Goal: Check status: Check status

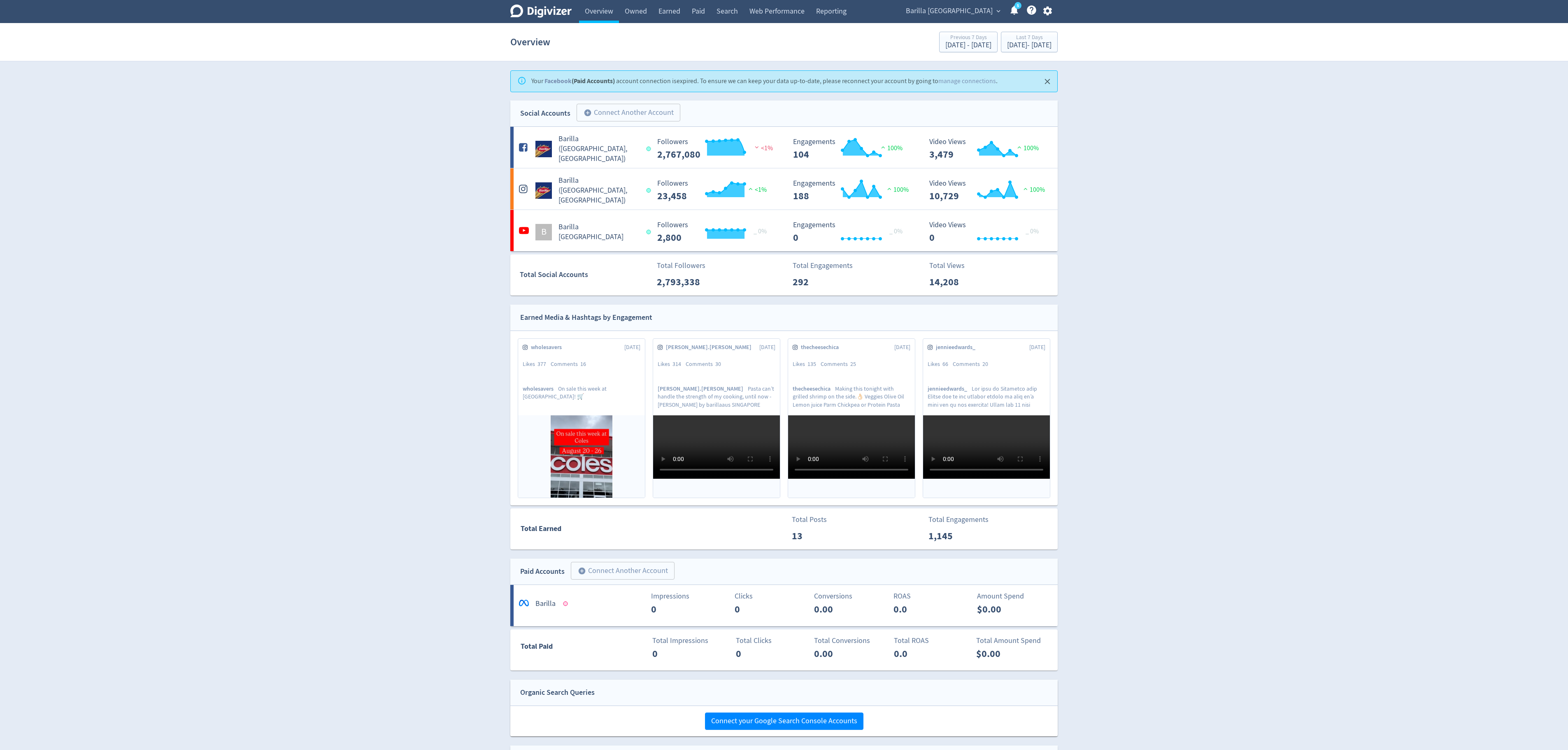
drag, startPoint x: 1194, startPoint y: 152, endPoint x: 1387, endPoint y: 54, distance: 216.5
click at [1320, 68] on div "Digivizer Logo Mark Digivizer Logo Overview Owned Earned Paid Search Web Perfor…" at bounding box center [784, 414] width 1568 height 828
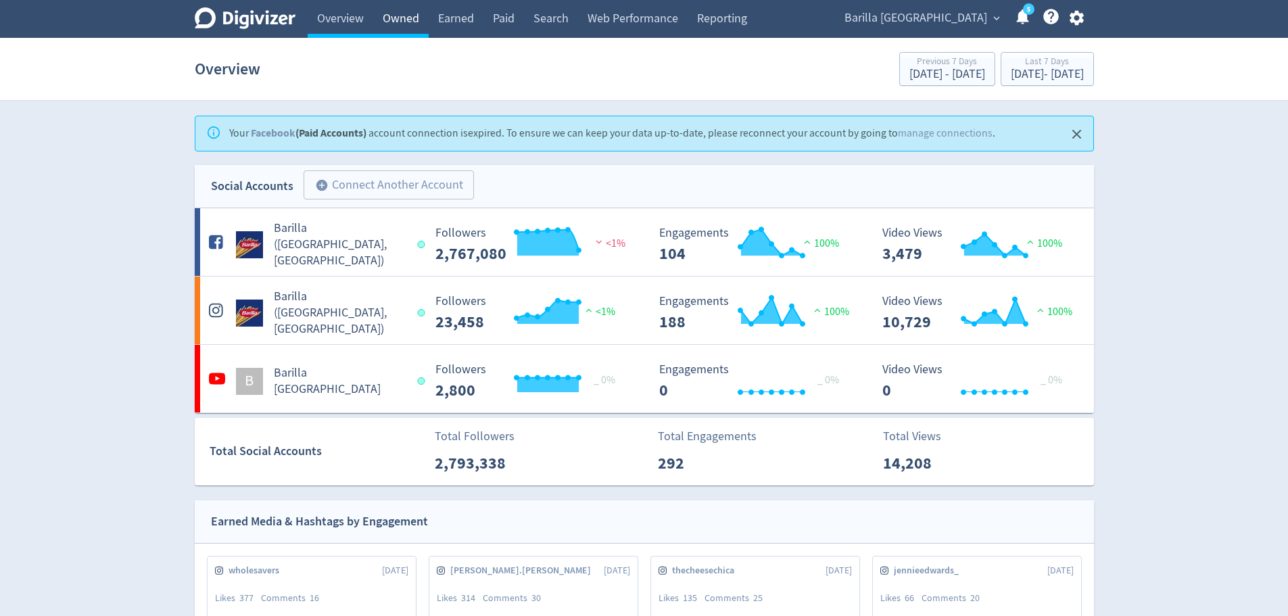
drag, startPoint x: 2475, startPoint y: 4, endPoint x: 408, endPoint y: 20, distance: 2066.3
click at [408, 20] on link "Owned" at bounding box center [400, 19] width 55 height 38
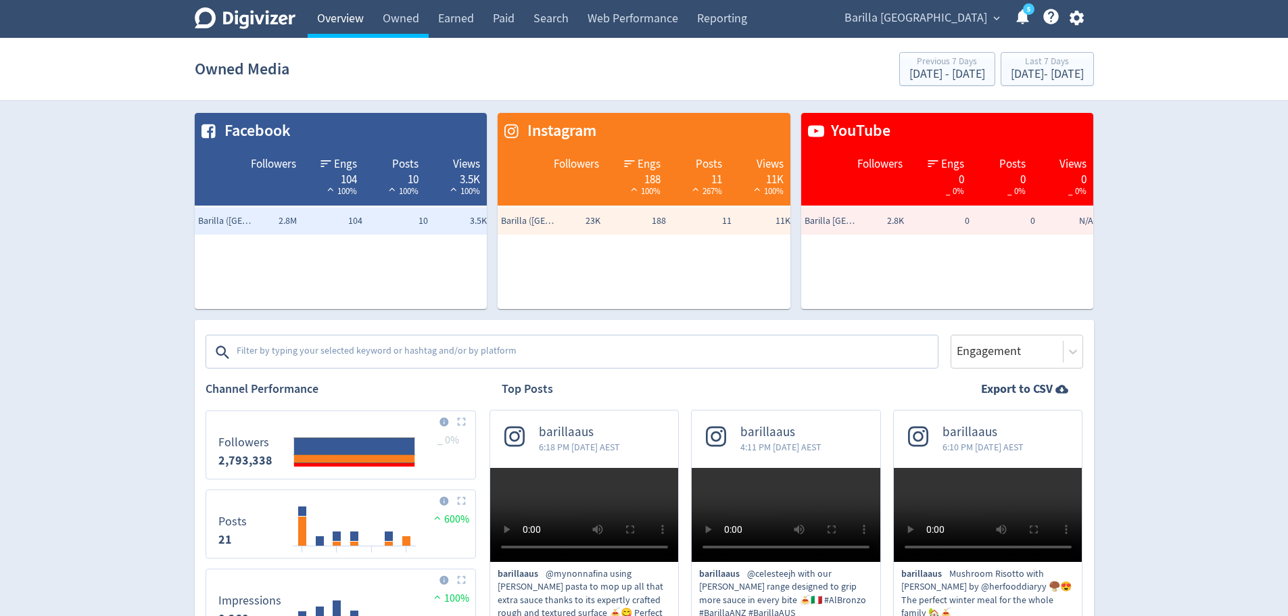
click at [364, 32] on link "Overview" at bounding box center [341, 19] width 66 height 38
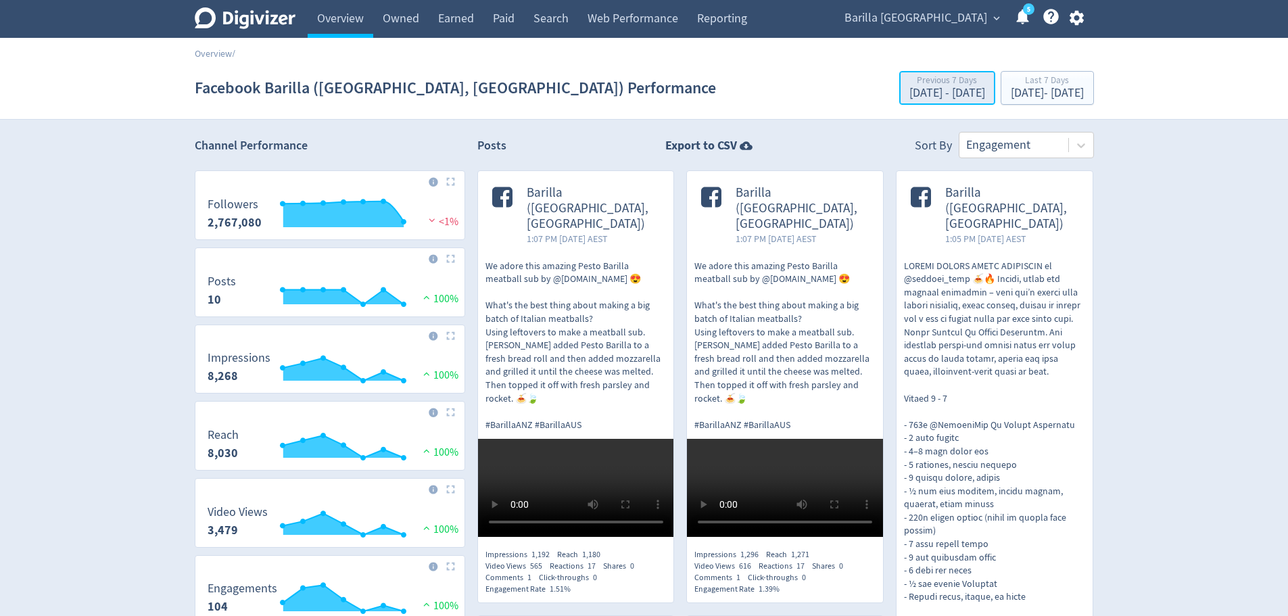
click at [899, 103] on button "Previous 7 Days [DATE] - [DATE]" at bounding box center [947, 88] width 96 height 34
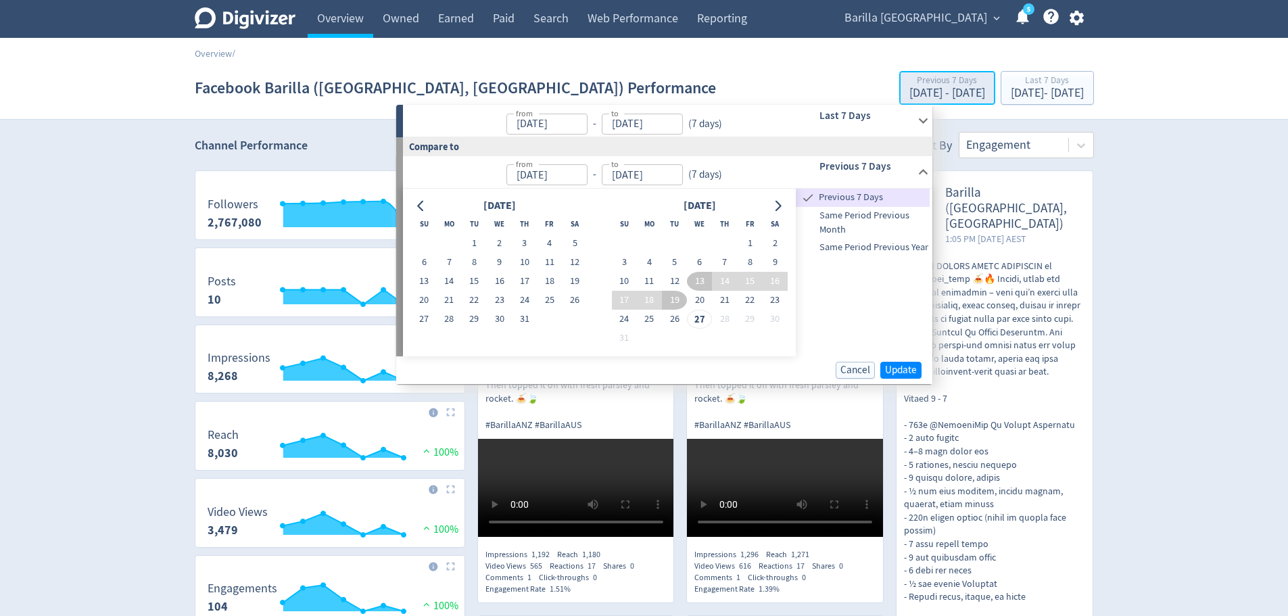
type input "[DATE]"
click at [536, 123] on input "[DATE]" at bounding box center [546, 124] width 81 height 21
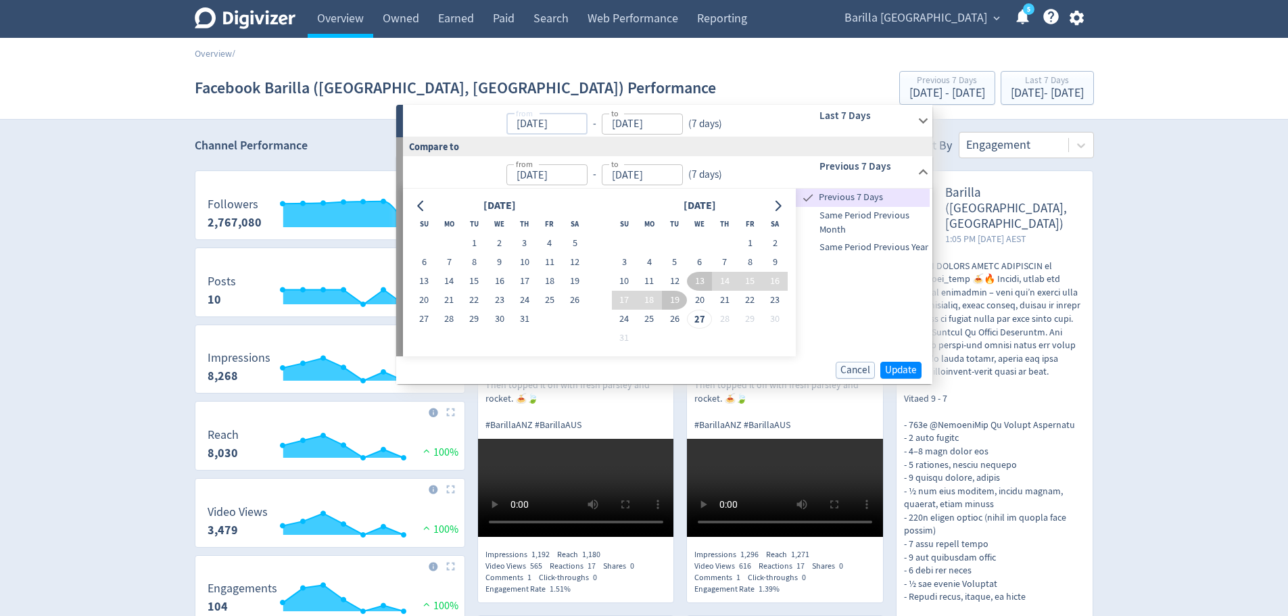
click at [519, 122] on input "[DATE]" at bounding box center [546, 124] width 81 height 21
type input "[DATE]"
click at [588, 116] on input "26/08/2025" at bounding box center [546, 124] width 81 height 21
type input "[DATE]"
click at [498, 123] on p "from [DATE] from - to [DATE] to ( 7 days )" at bounding box center [570, 121] width 316 height 27
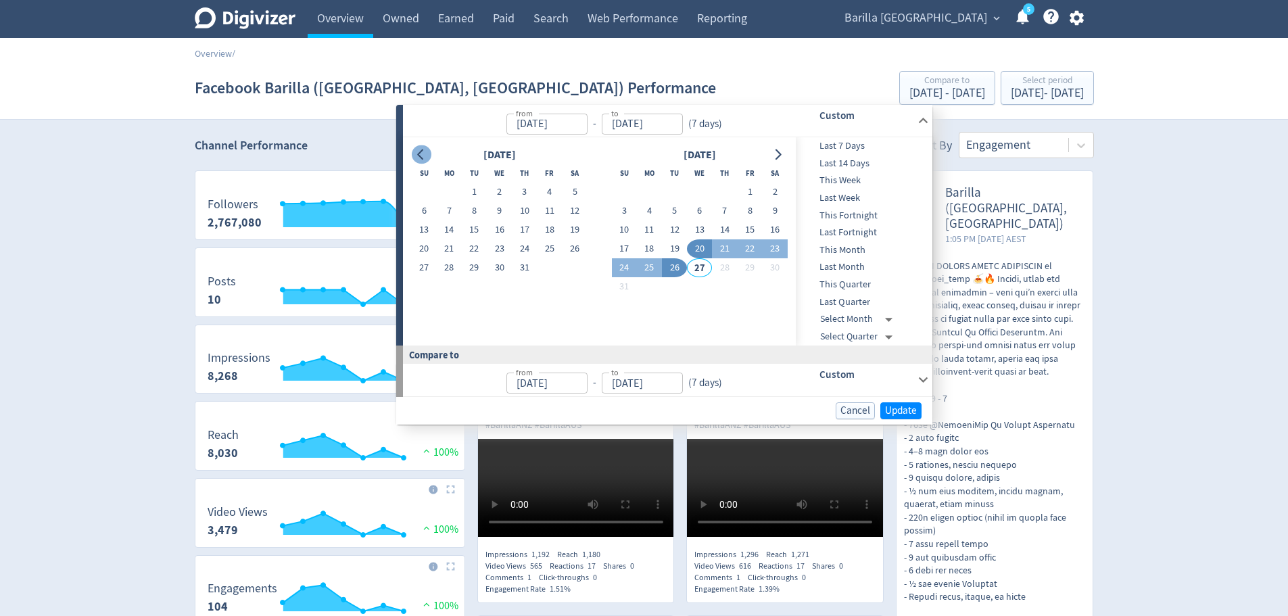
click at [426, 153] on icon "Go to previous month" at bounding box center [421, 154] width 11 height 11
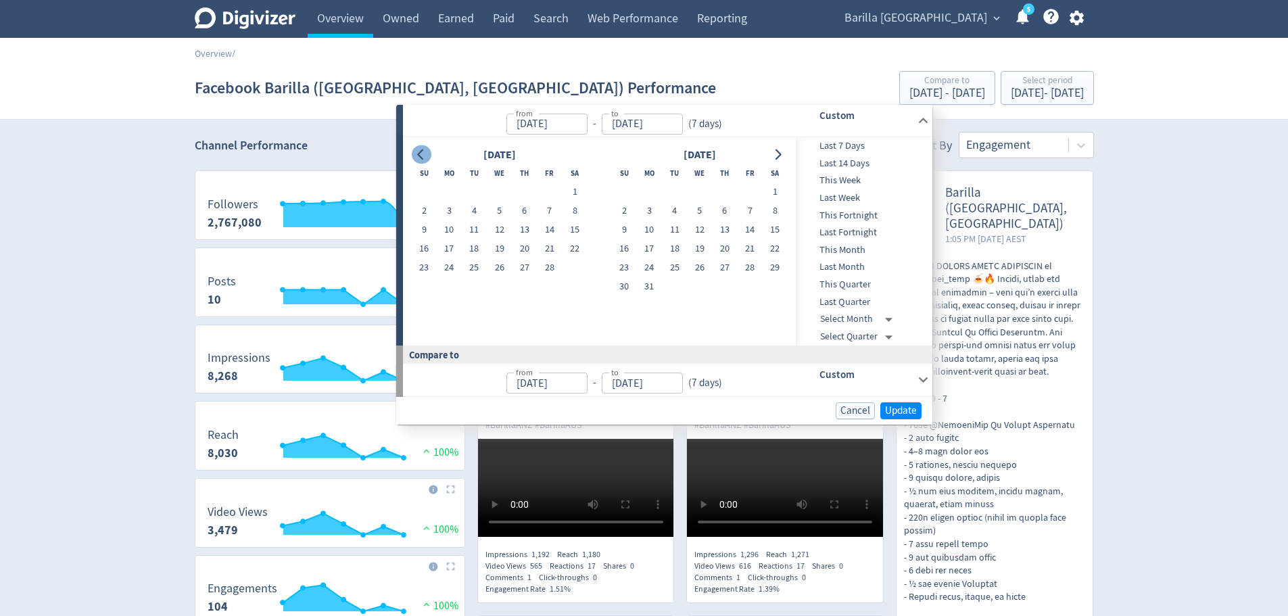
click at [426, 153] on icon "Go to previous month" at bounding box center [421, 154] width 11 height 11
click at [500, 192] on button "1" at bounding box center [499, 192] width 25 height 19
type input "[DATE]"
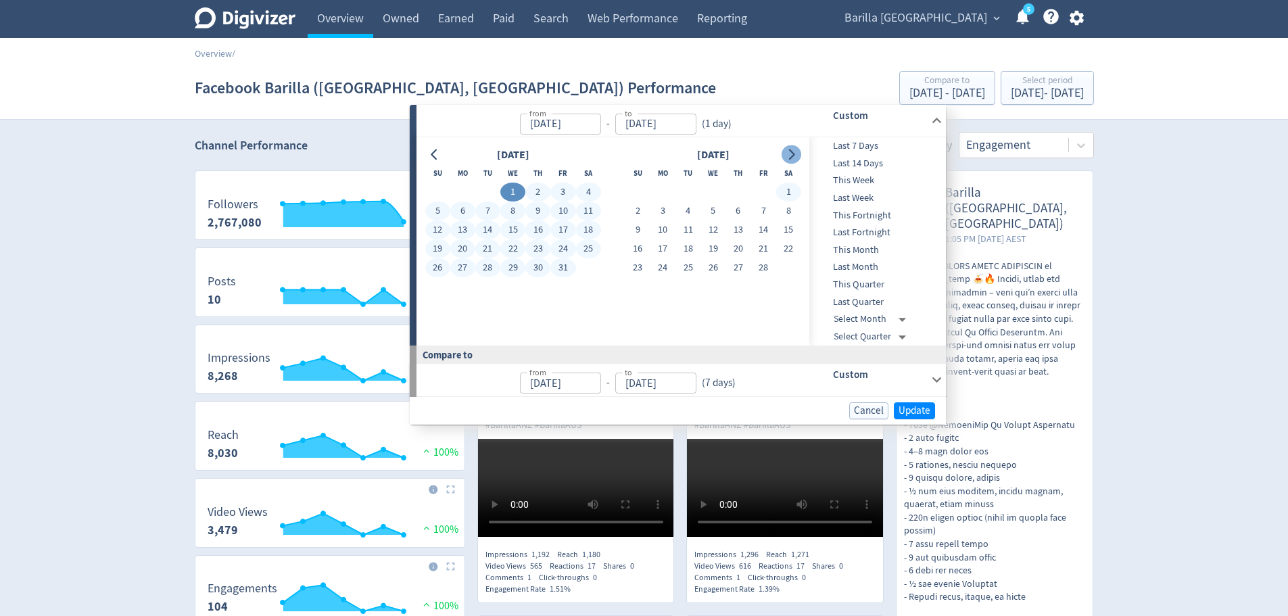
click at [794, 156] on icon "Go to next month" at bounding box center [791, 154] width 11 height 11
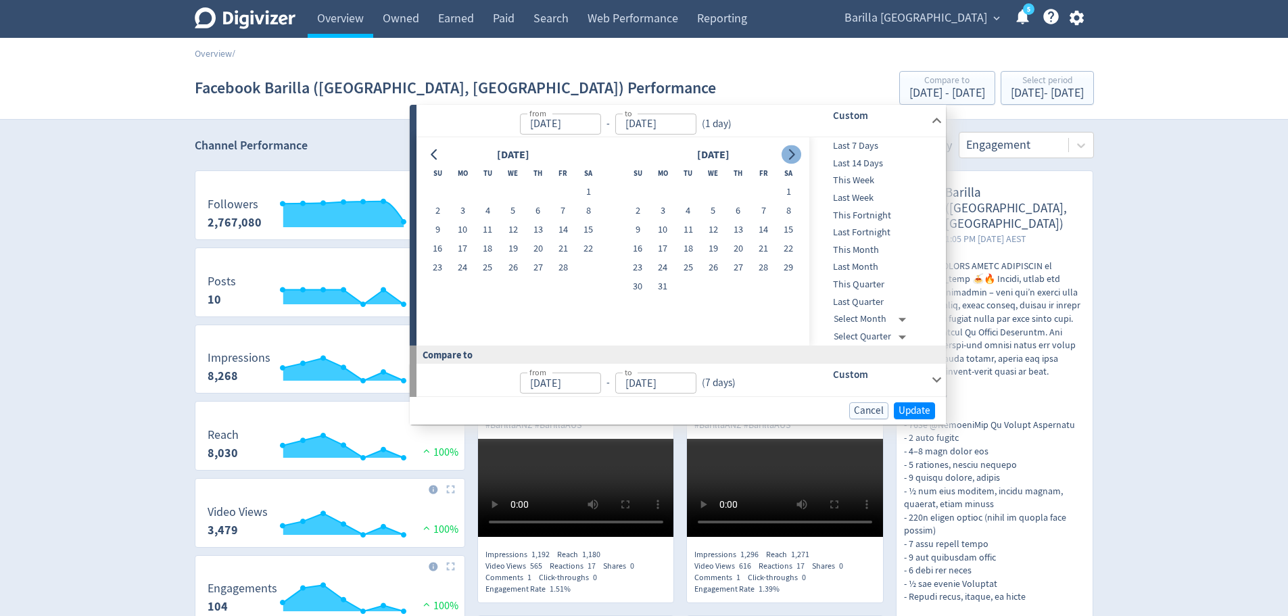
click at [794, 156] on icon "Go to next month" at bounding box center [791, 154] width 11 height 11
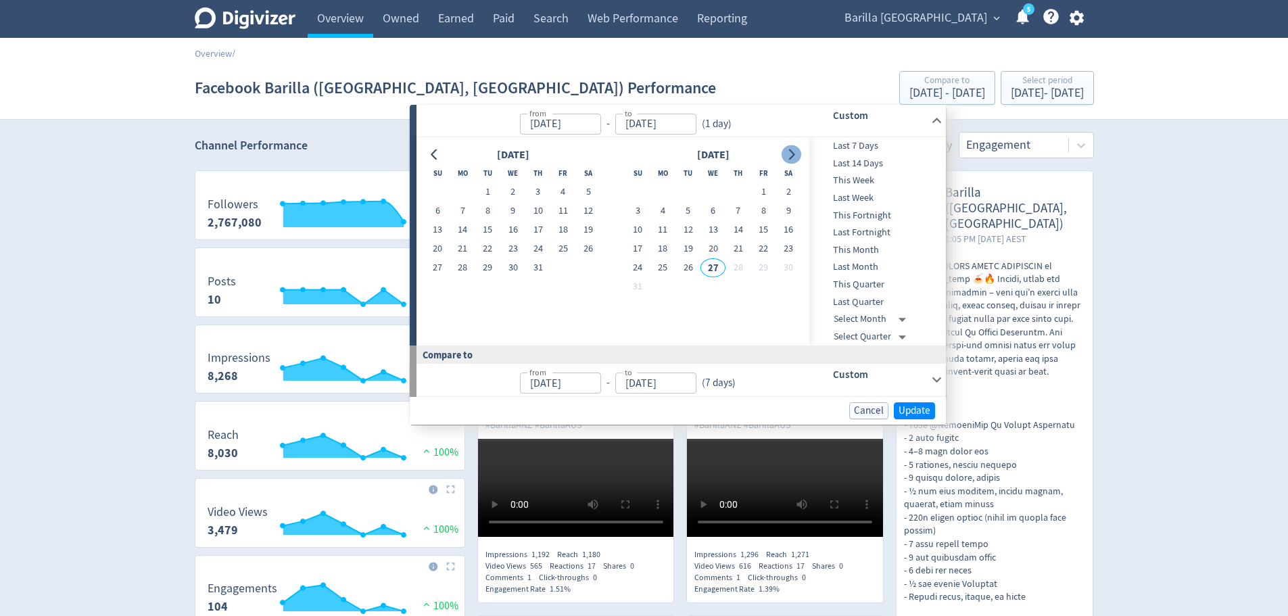
click at [794, 156] on icon "Go to next month" at bounding box center [791, 154] width 11 height 11
click at [513, 250] on button "20" at bounding box center [512, 248] width 25 height 19
type input "[DATE]"
type input "May 14, 2024"
type input "[DATE]"
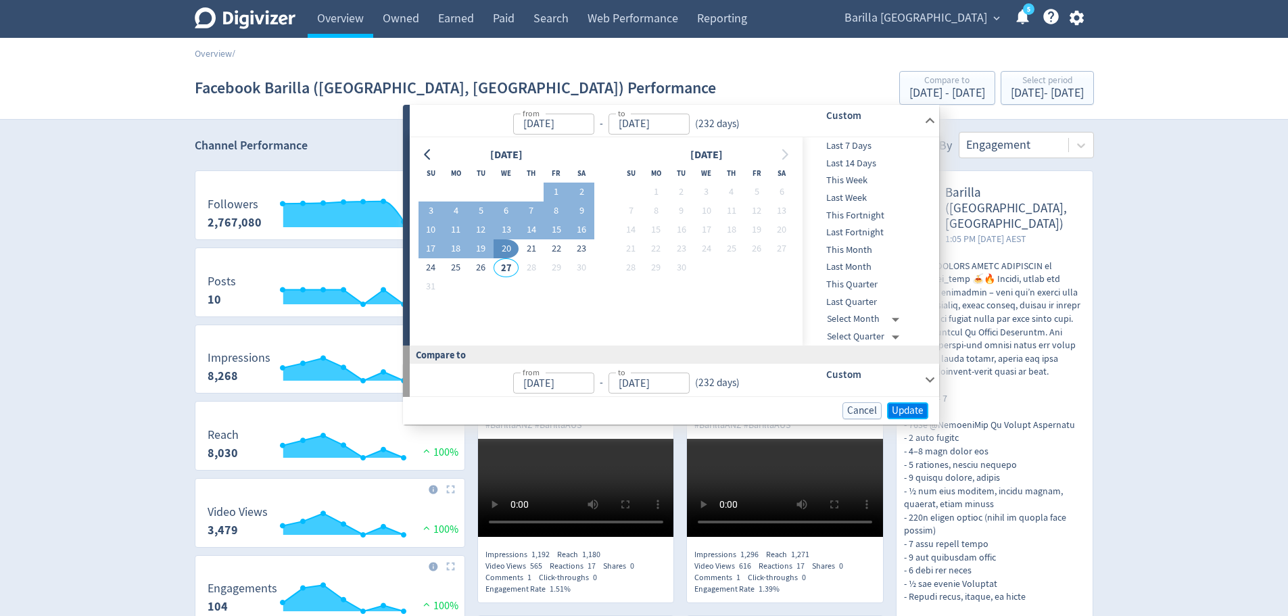
click at [909, 402] on button "Update" at bounding box center [907, 410] width 41 height 17
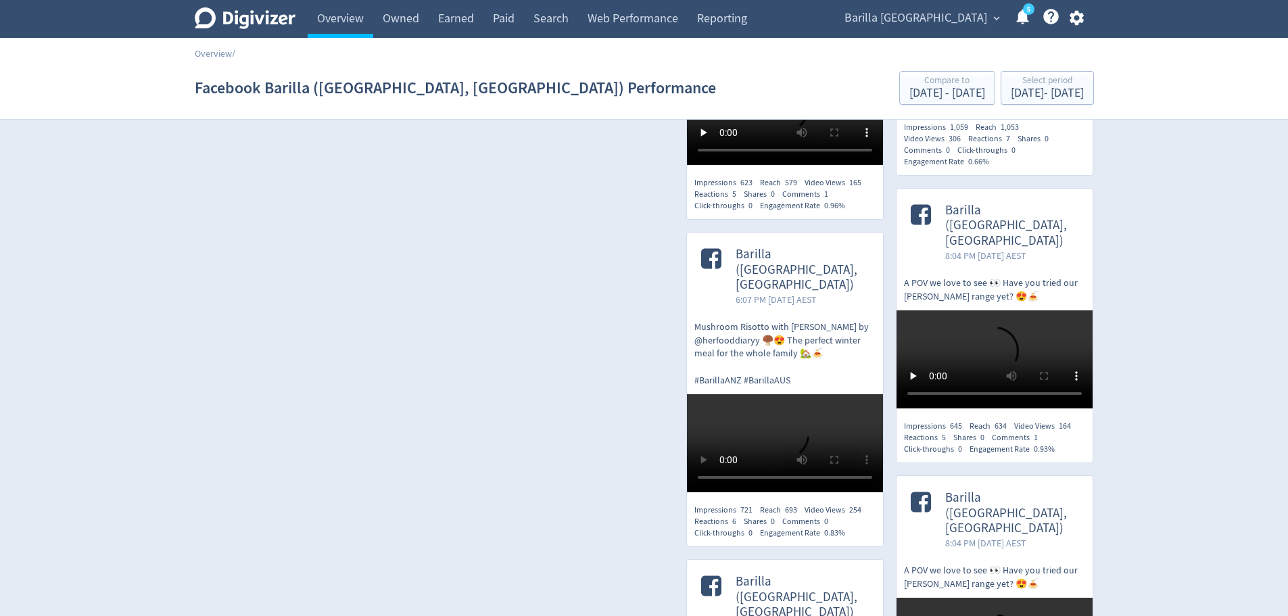
scroll to position [20339, 0]
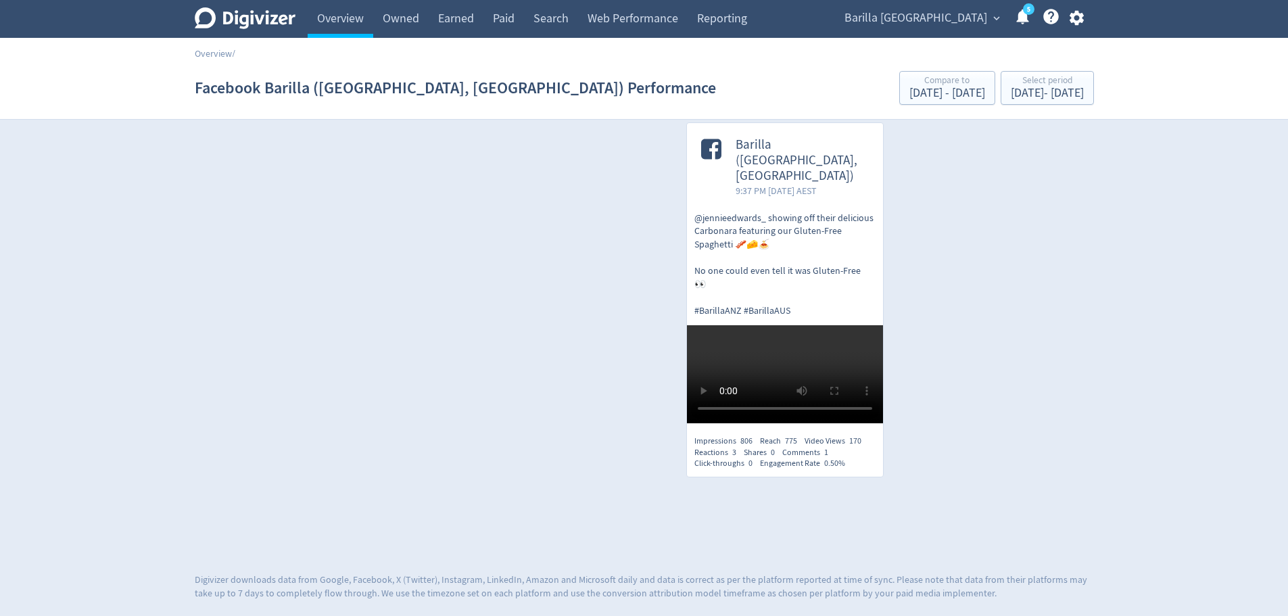
drag, startPoint x: 1137, startPoint y: 238, endPoint x: 580, endPoint y: 696, distance: 721.0
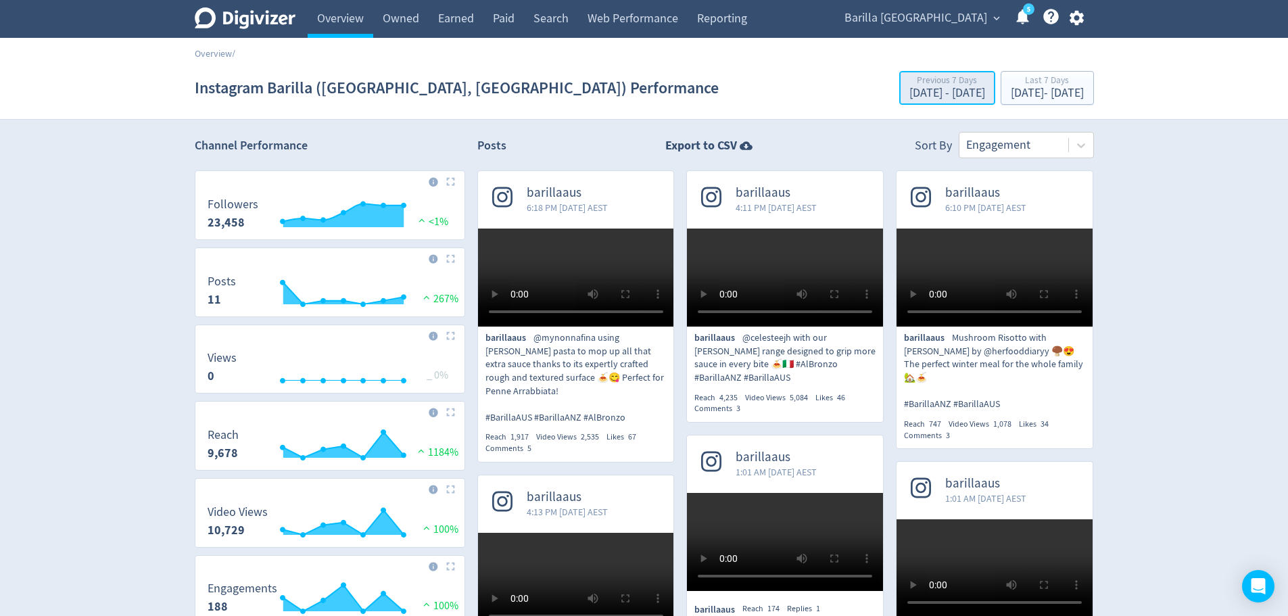
click at [909, 89] on div "[DATE] - [DATE]" at bounding box center [947, 93] width 76 height 12
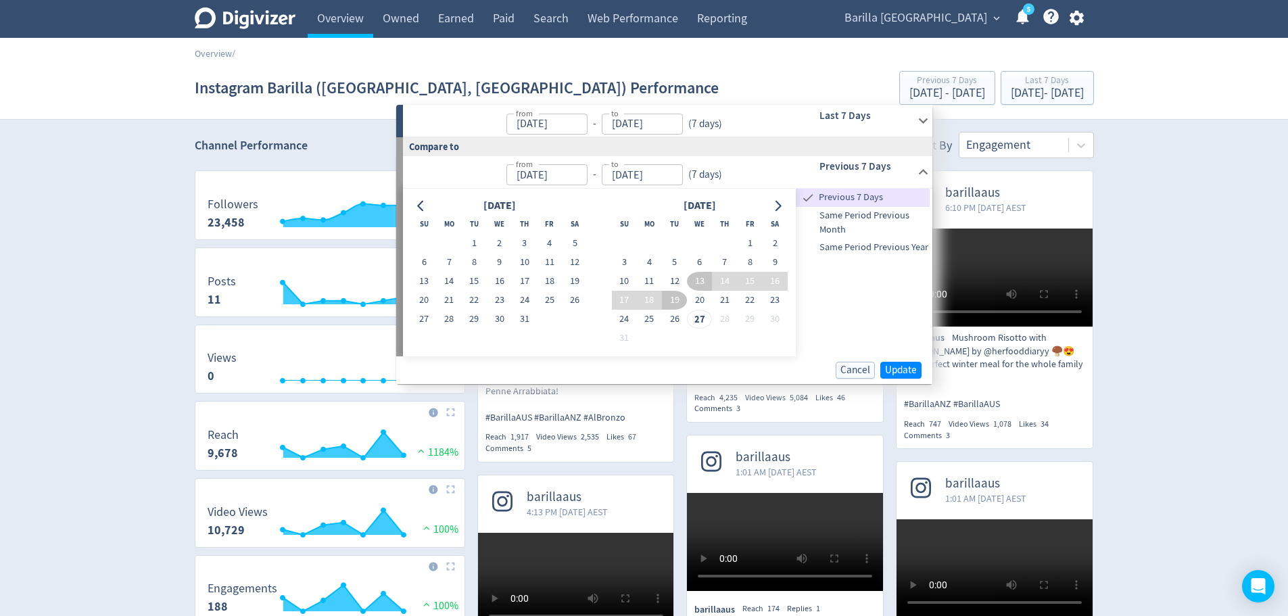
click at [531, 126] on input "[DATE]" at bounding box center [546, 124] width 81 height 21
click at [444, 126] on p "from [DATE] from - to [DATE] to ( 7 days )" at bounding box center [570, 121] width 316 height 27
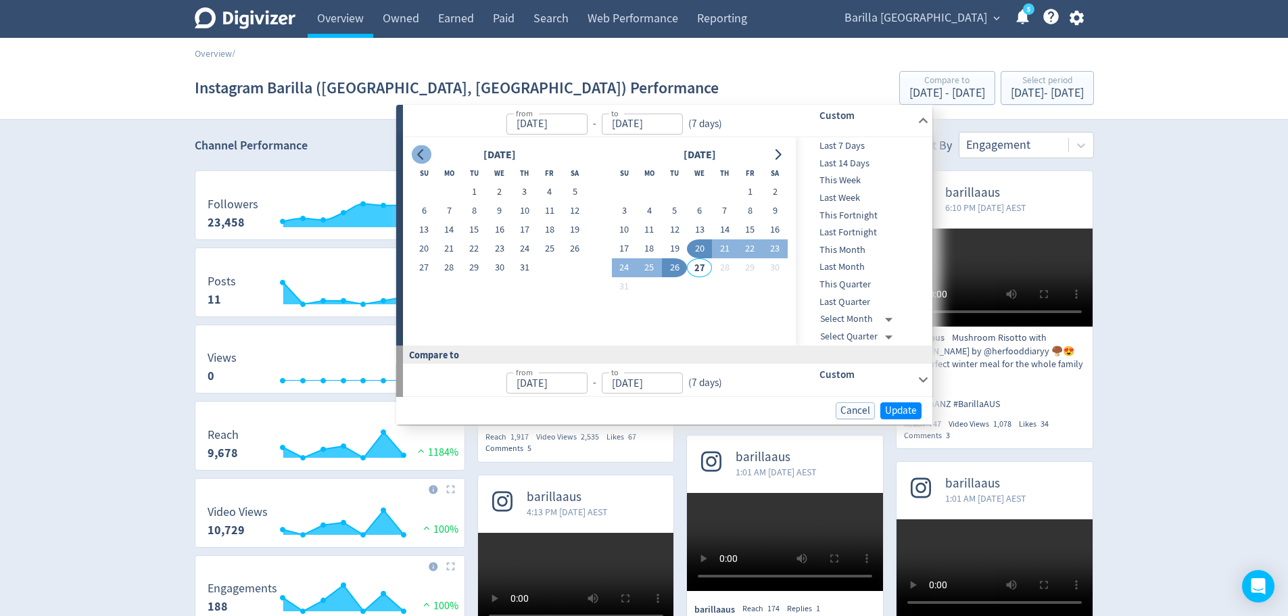
click at [419, 151] on icon "Go to previous month" at bounding box center [421, 154] width 11 height 11
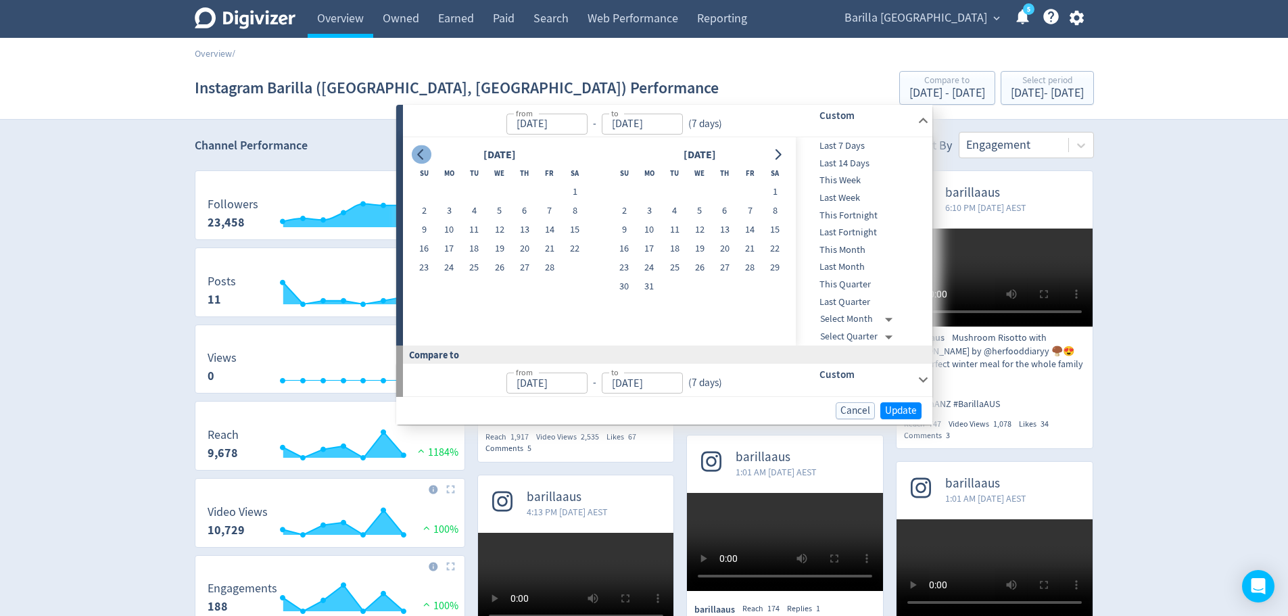
click at [419, 151] on icon "Go to previous month" at bounding box center [421, 154] width 11 height 11
click at [503, 194] on button "1" at bounding box center [499, 192] width 25 height 19
type input "[DATE]"
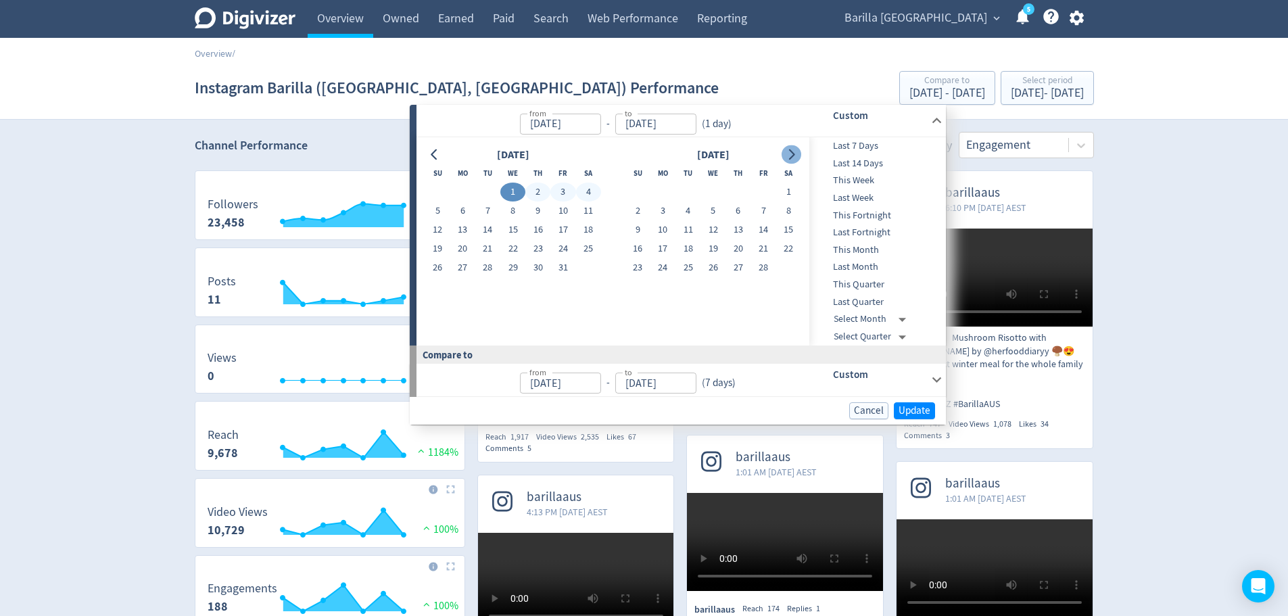
click at [795, 152] on icon "Go to next month" at bounding box center [791, 154] width 11 height 11
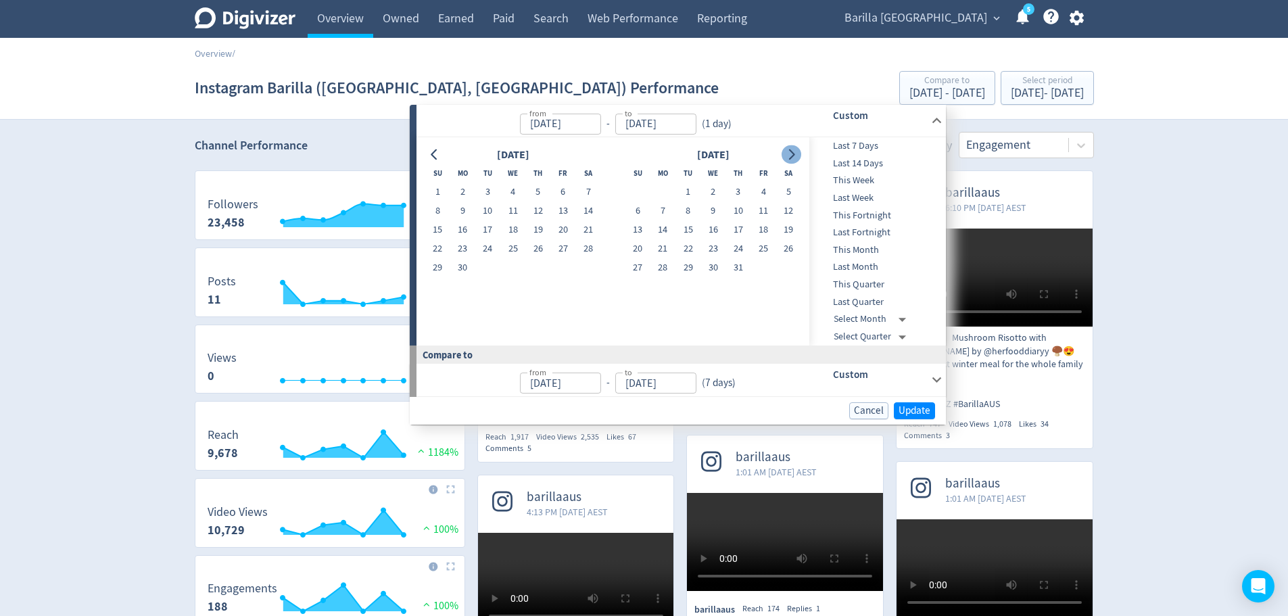
click at [795, 152] on icon "Go to next month" at bounding box center [791, 154] width 11 height 11
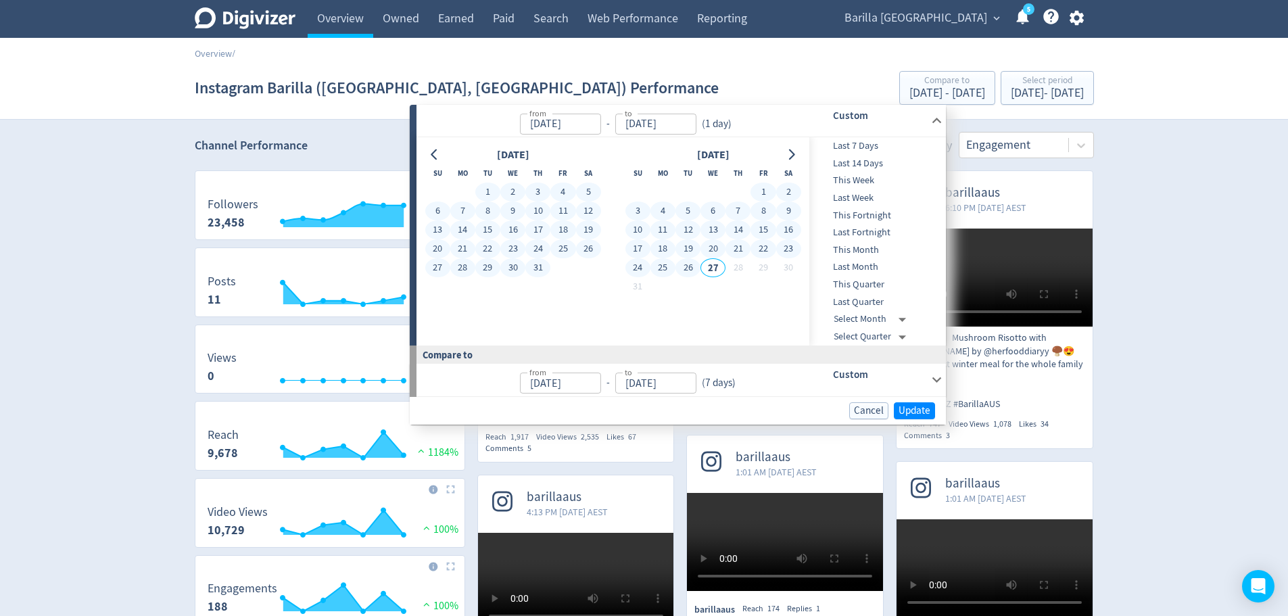
click at [689, 268] on button "26" at bounding box center [687, 267] width 25 height 19
type input "[DATE]"
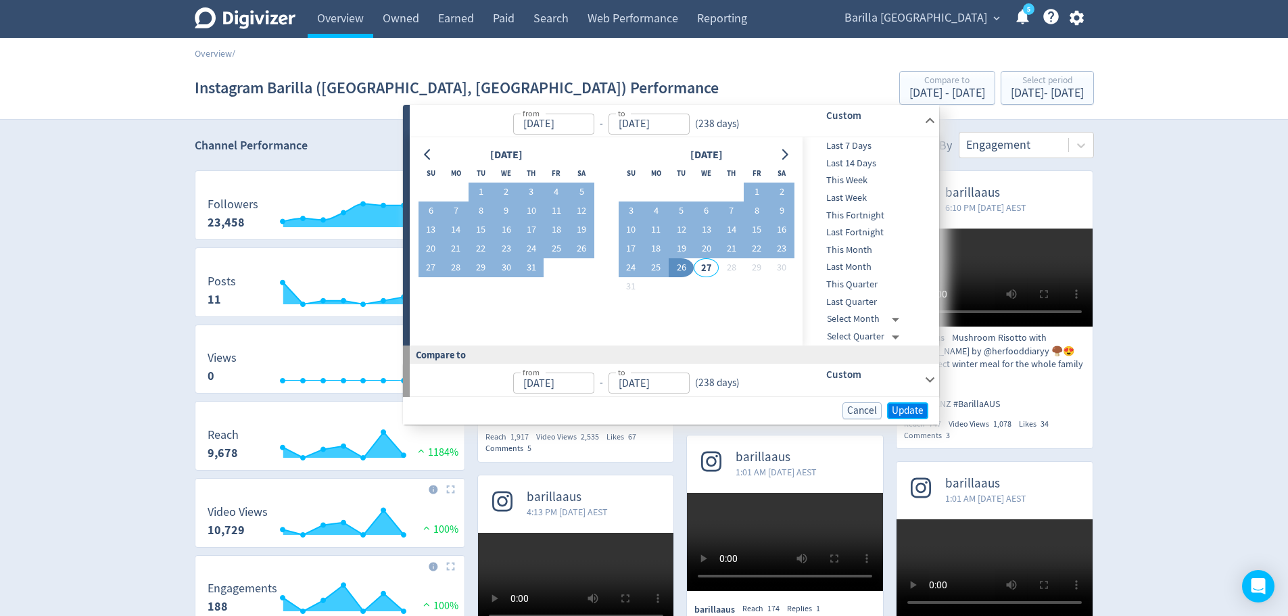
click at [903, 414] on span "Update" at bounding box center [908, 411] width 32 height 10
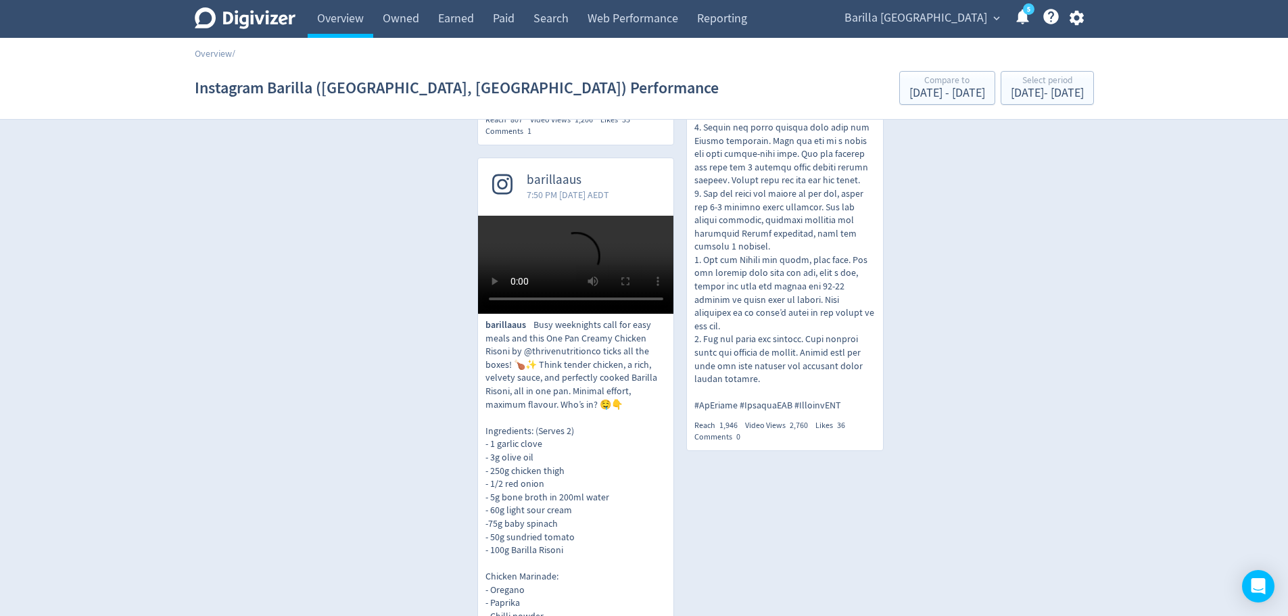
scroll to position [6491, 0]
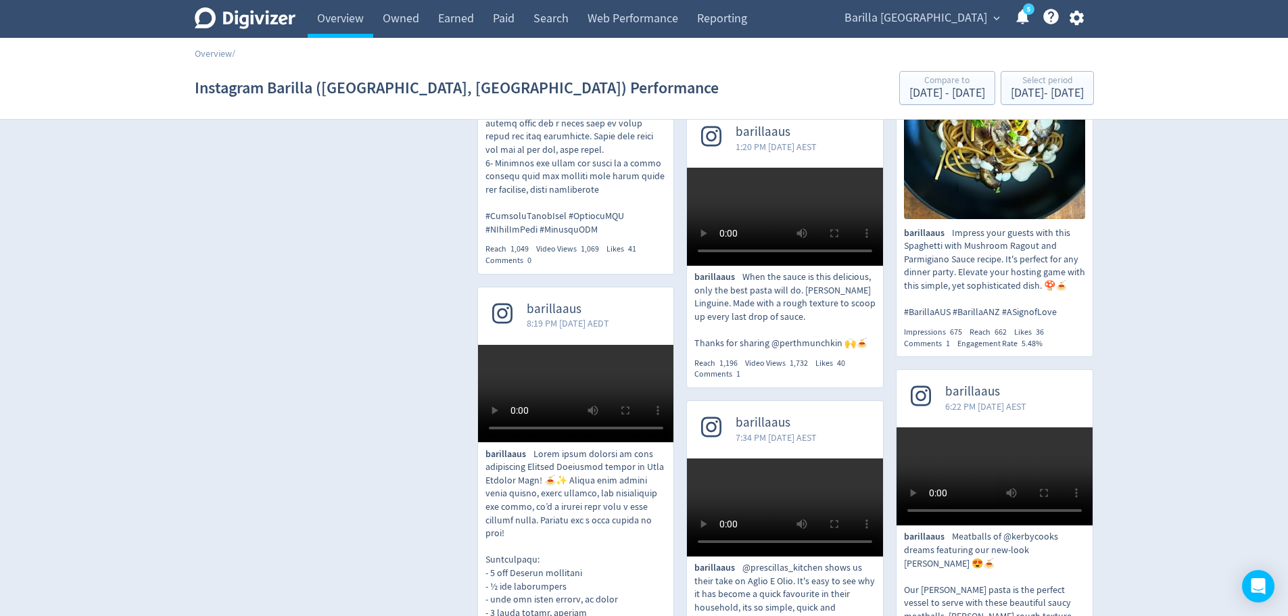
scroll to position [0, 0]
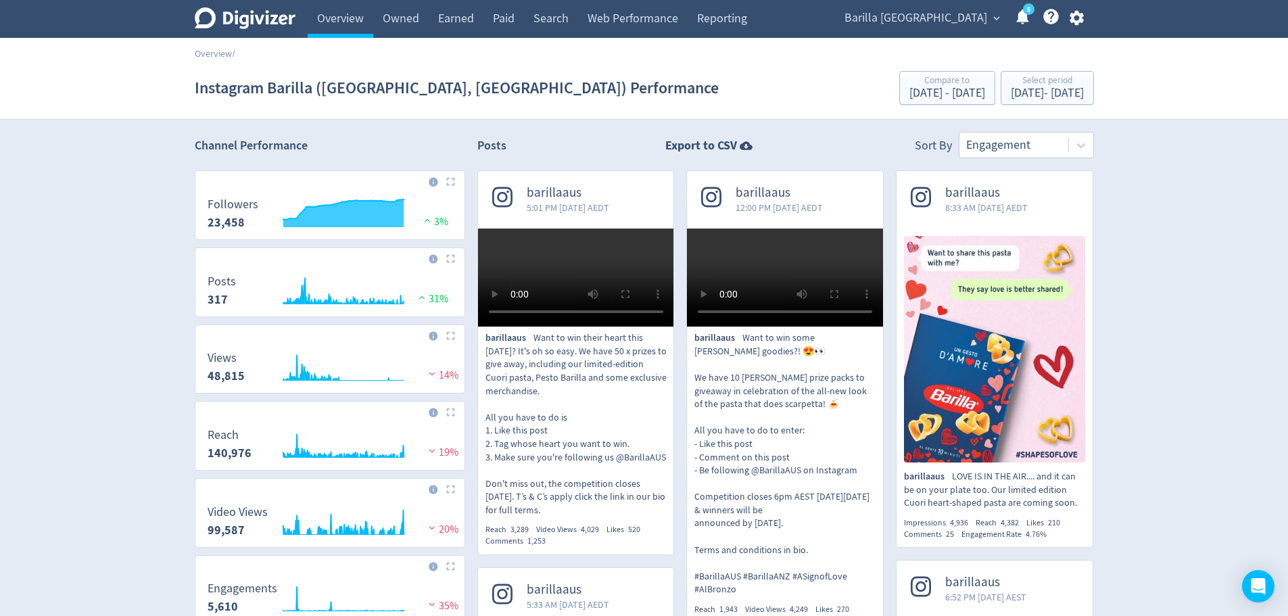
drag, startPoint x: 1132, startPoint y: 326, endPoint x: 1045, endPoint y: -72, distance: 407.8
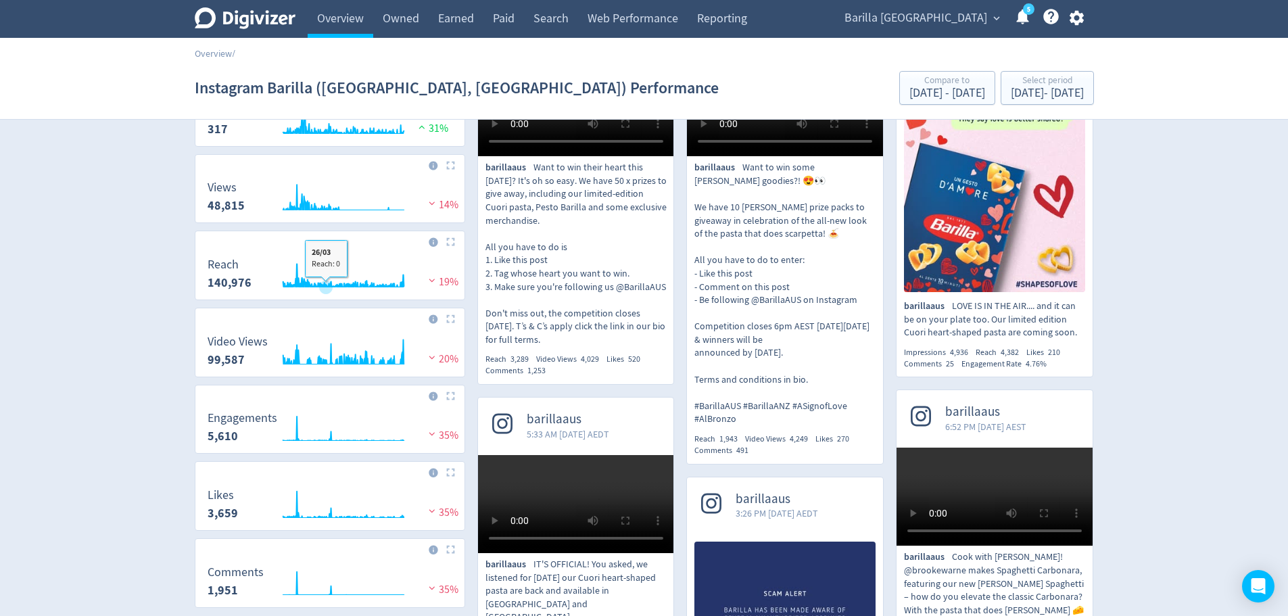
scroll to position [203, 0]
